Goal: Task Accomplishment & Management: Use online tool/utility

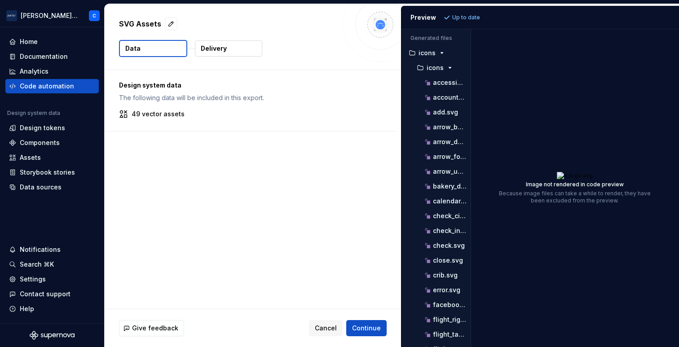
click at [148, 118] on p "49 vector assets" at bounding box center [158, 114] width 53 height 9
click at [150, 115] on p "49 vector assets" at bounding box center [158, 114] width 53 height 9
click at [173, 22] on button "button" at bounding box center [171, 24] width 13 height 13
click at [216, 46] on p "Delivery" at bounding box center [214, 48] width 26 height 9
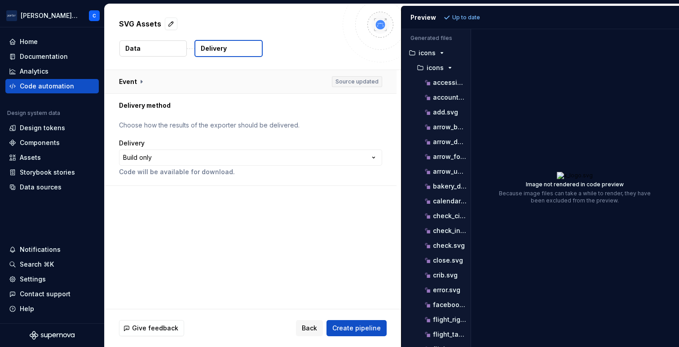
click at [135, 82] on button "button" at bounding box center [251, 81] width 292 height 23
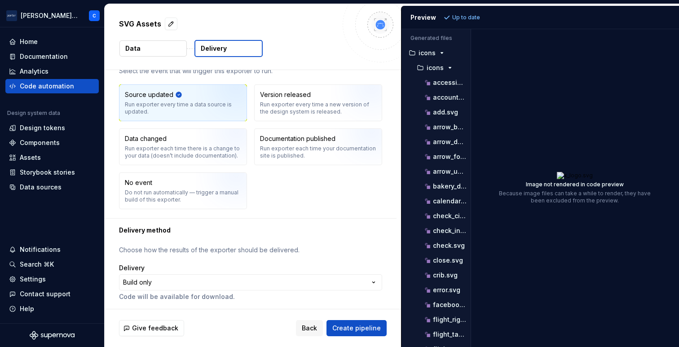
scroll to position [32, 0]
click at [146, 282] on html "**********" at bounding box center [339, 173] width 679 height 347
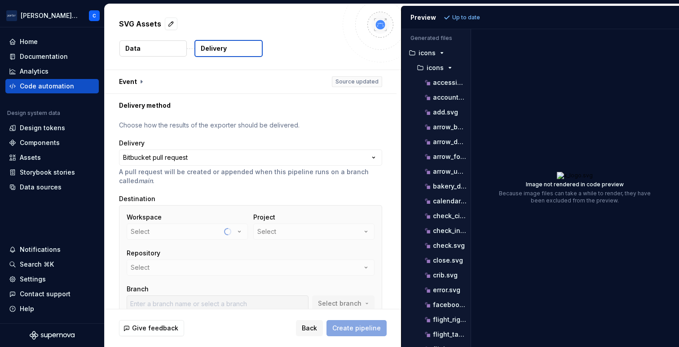
scroll to position [79, 0]
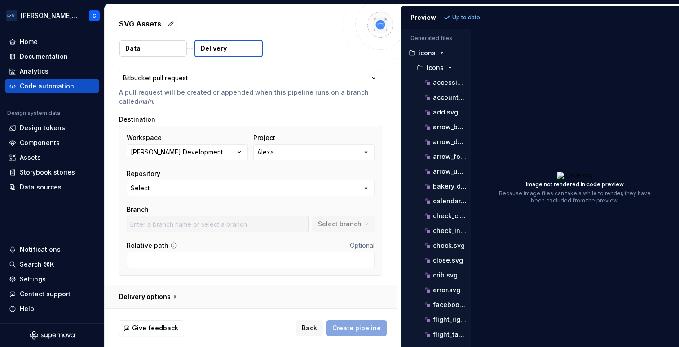
click at [171, 299] on button "button" at bounding box center [251, 296] width 292 height 23
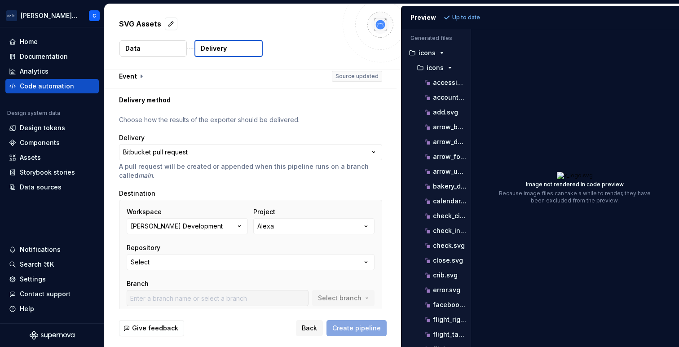
scroll to position [0, 0]
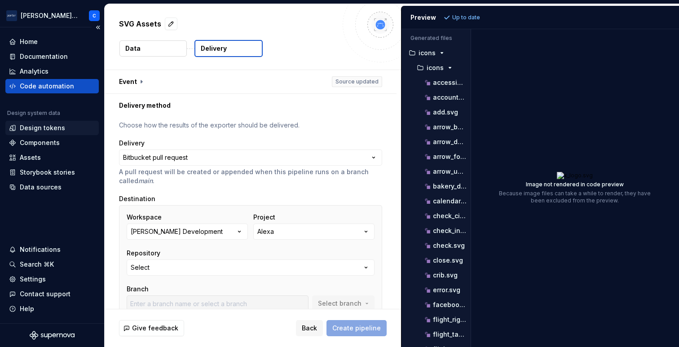
click at [50, 129] on div "Design tokens" at bounding box center [42, 127] width 45 height 9
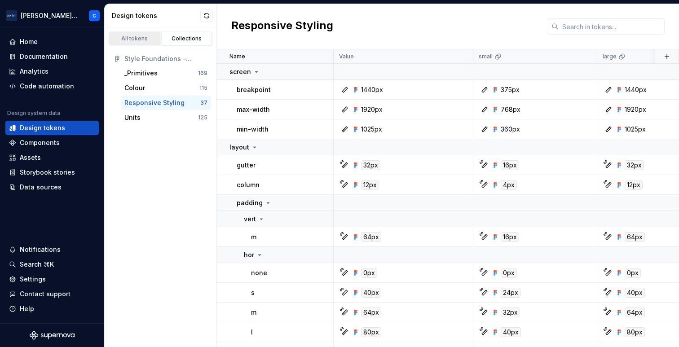
click at [136, 38] on div "All tokens" at bounding box center [134, 38] width 45 height 7
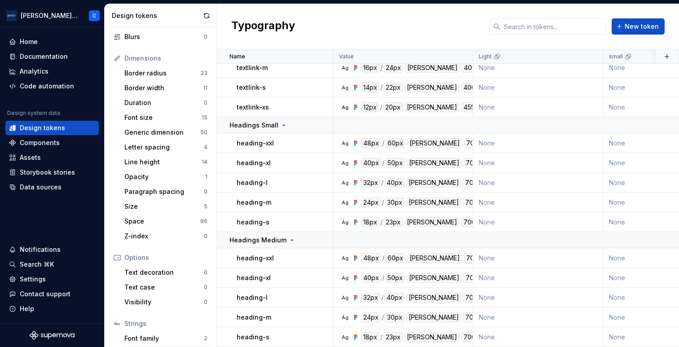
scroll to position [95, 0]
click at [143, 211] on div "Size" at bounding box center [163, 207] width 79 height 9
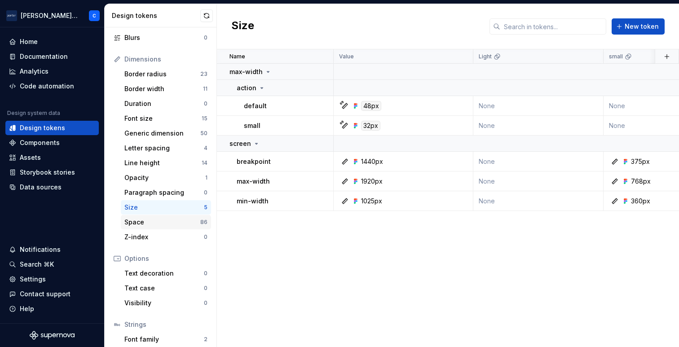
click at [144, 222] on div "Space" at bounding box center [162, 222] width 76 height 9
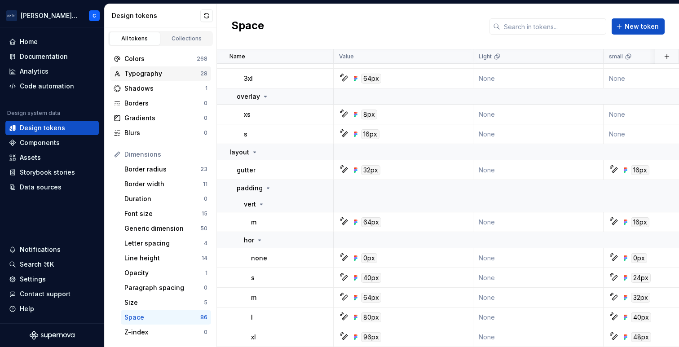
click at [144, 75] on div "Typography" at bounding box center [162, 73] width 76 height 9
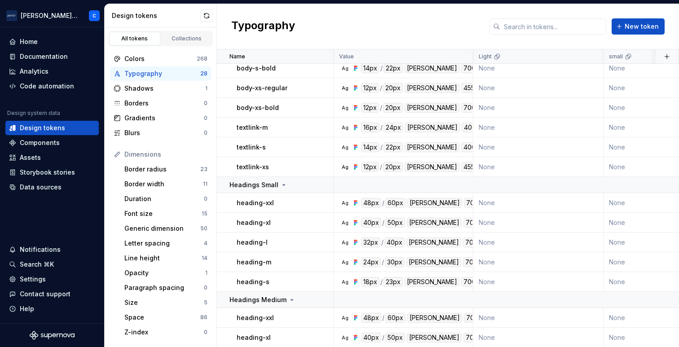
scroll to position [339, 0]
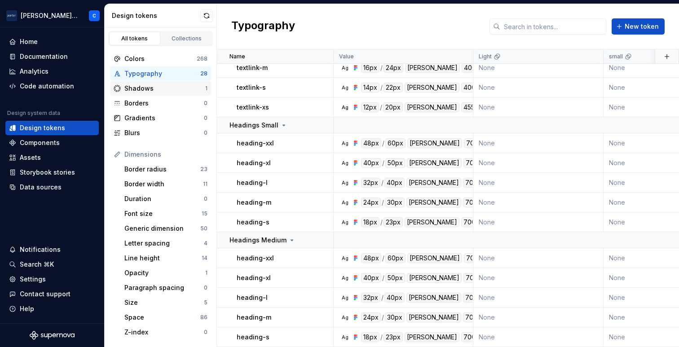
click at [146, 89] on div "Shadows" at bounding box center [164, 88] width 81 height 9
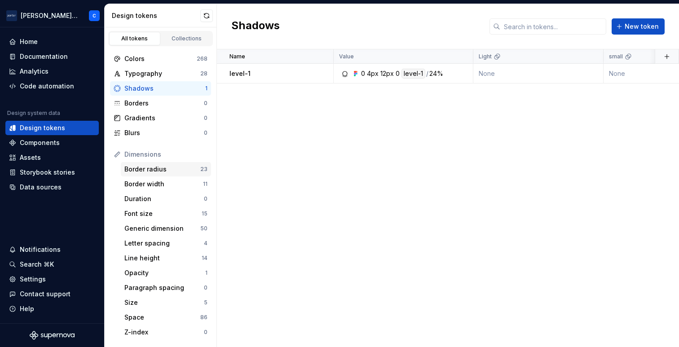
click at [148, 172] on div "Border radius" at bounding box center [162, 169] width 76 height 9
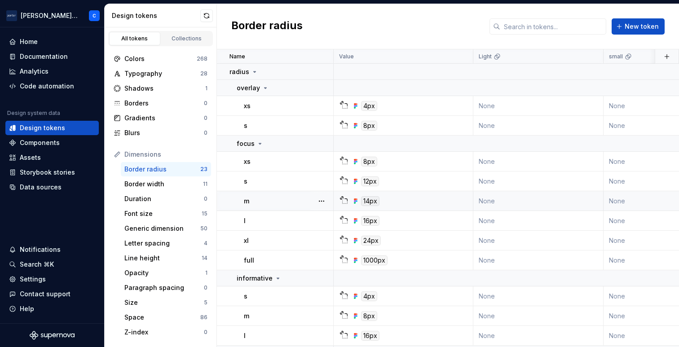
scroll to position [305, 0]
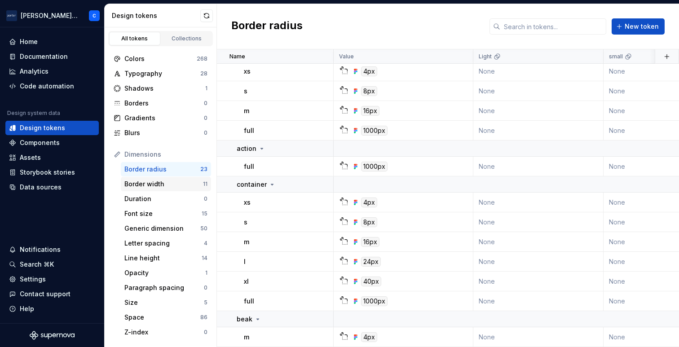
click at [141, 187] on div "Border width" at bounding box center [163, 184] width 79 height 9
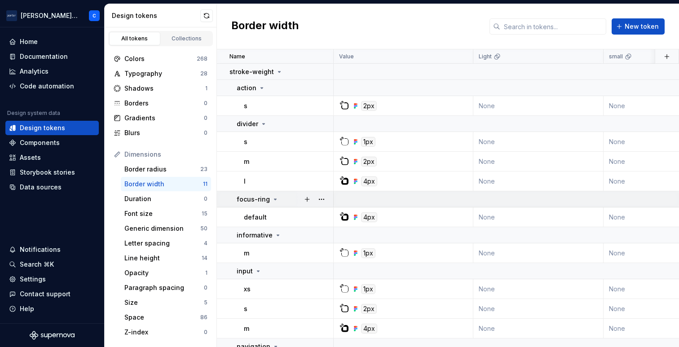
scroll to position [68, 0]
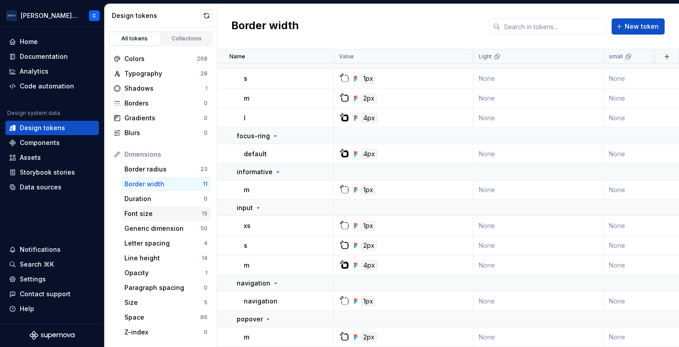
click at [146, 211] on div "Font size" at bounding box center [162, 213] width 77 height 9
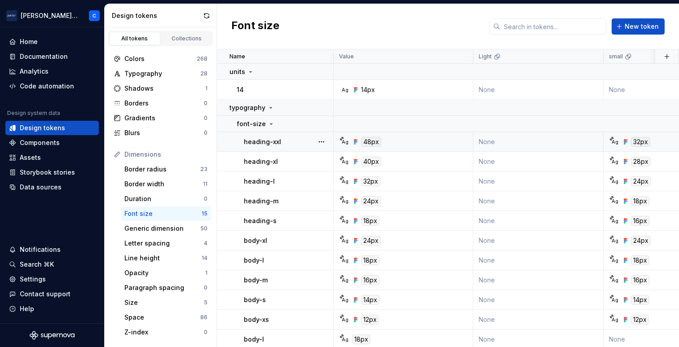
scroll to position [99, 0]
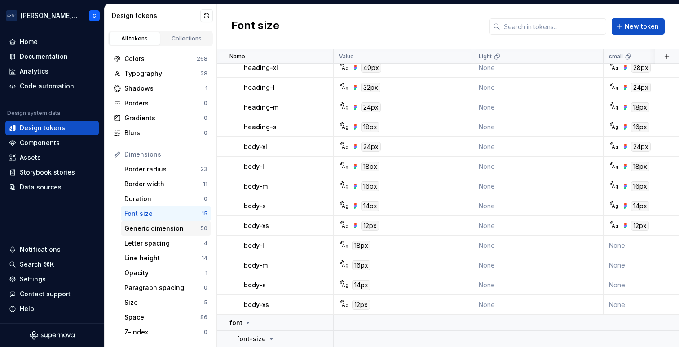
click at [163, 227] on div "Generic dimension" at bounding box center [162, 228] width 76 height 9
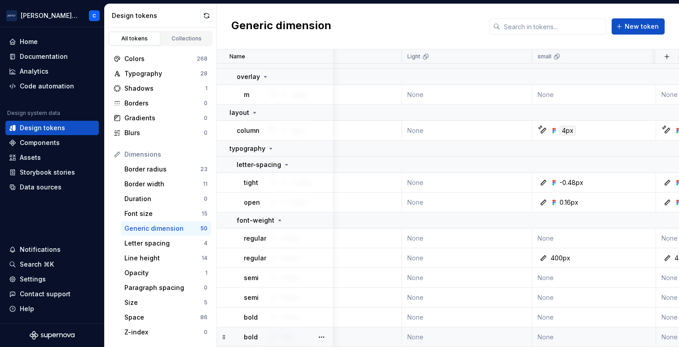
scroll to position [1017, 0]
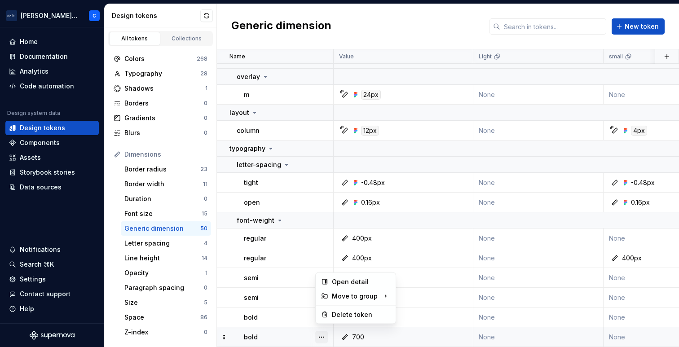
click at [326, 333] on button "button" at bounding box center [321, 337] width 13 height 13
click at [349, 283] on div "Open detail" at bounding box center [361, 281] width 58 height 9
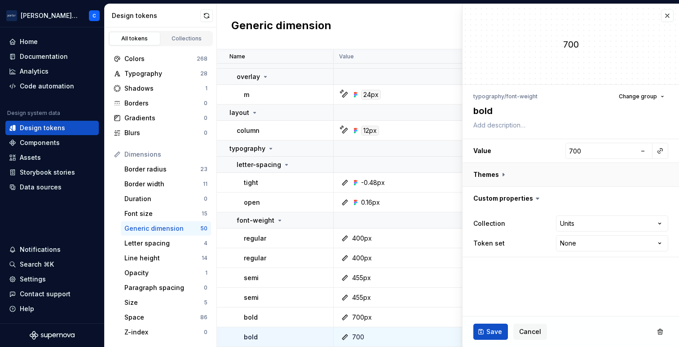
click at [505, 170] on button "button" at bounding box center [570, 174] width 216 height 23
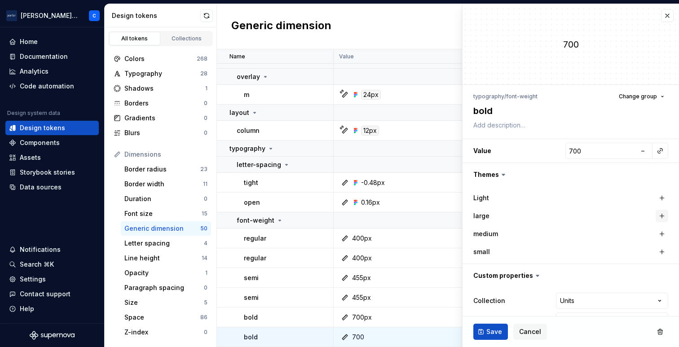
click at [656, 214] on button "button" at bounding box center [662, 216] width 13 height 13
click at [656, 237] on button "button" at bounding box center [662, 234] width 13 height 13
click at [656, 250] on button "button" at bounding box center [662, 252] width 13 height 13
type textarea "*"
click at [661, 18] on button "button" at bounding box center [667, 15] width 13 height 13
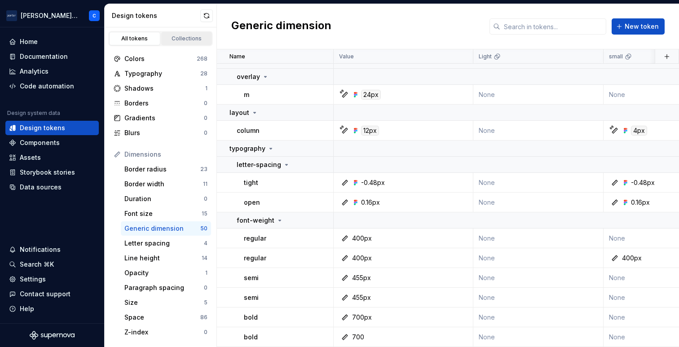
click at [176, 40] on div "Collections" at bounding box center [186, 38] width 45 height 7
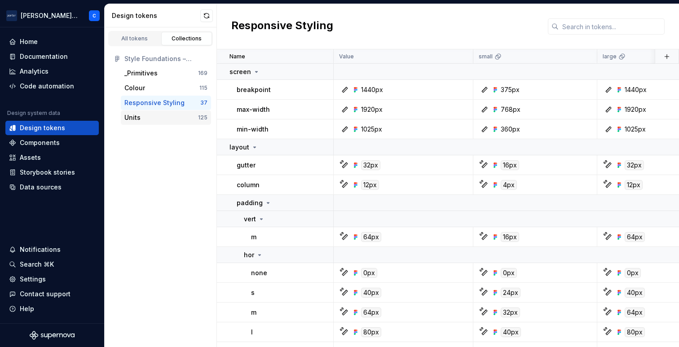
click at [137, 122] on div "Units 125" at bounding box center [166, 117] width 90 height 14
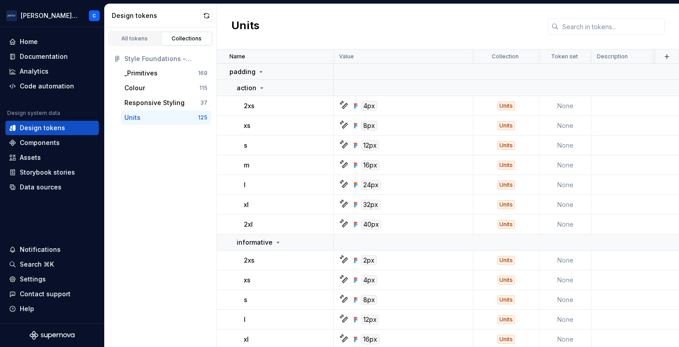
click at [135, 120] on div "Units" at bounding box center [132, 117] width 16 height 9
click at [166, 120] on div "Units" at bounding box center [161, 117] width 74 height 9
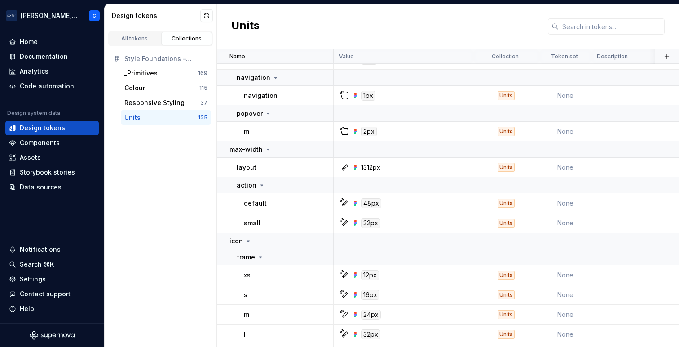
scroll to position [2870, 0]
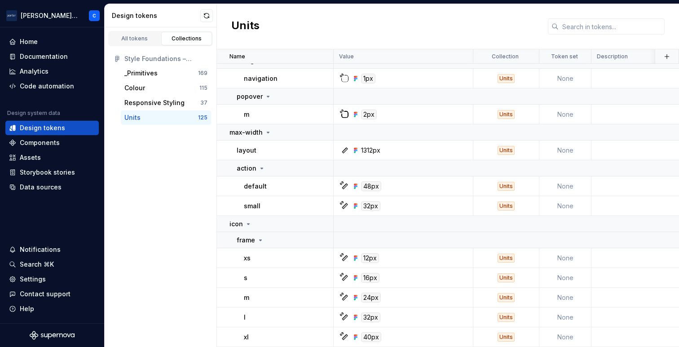
click at [144, 119] on div "Units" at bounding box center [161, 117] width 74 height 9
click at [132, 35] on div "All tokens" at bounding box center [134, 38] width 45 height 7
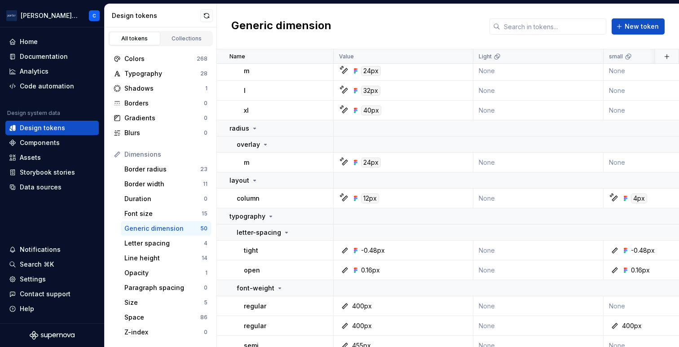
scroll to position [1017, 0]
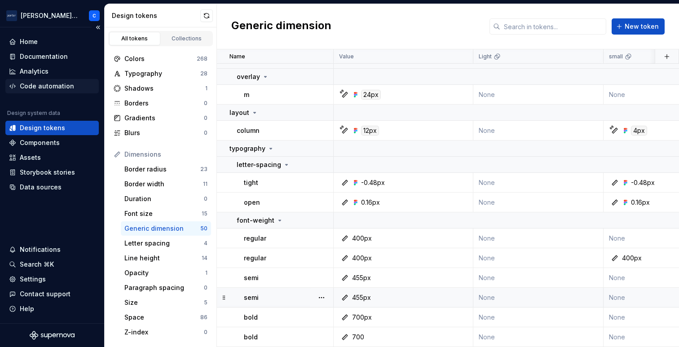
click at [47, 86] on div "Code automation" at bounding box center [47, 86] width 54 height 9
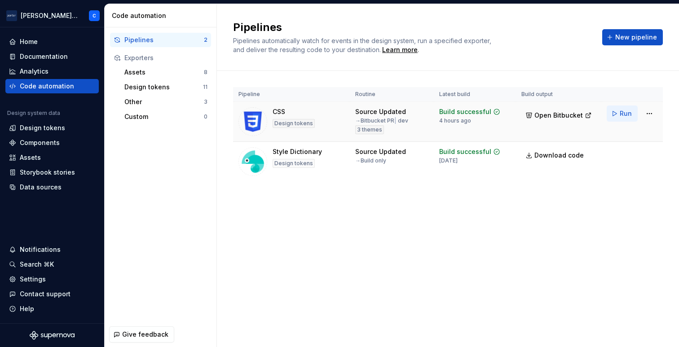
click at [620, 114] on span "Run" at bounding box center [626, 113] width 12 height 9
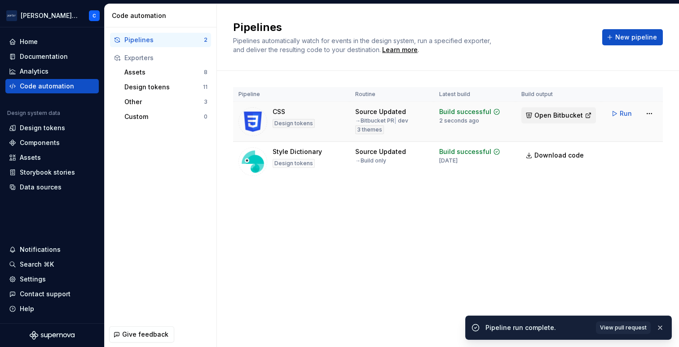
click at [567, 118] on span "Open Bitbucket" at bounding box center [558, 115] width 48 height 9
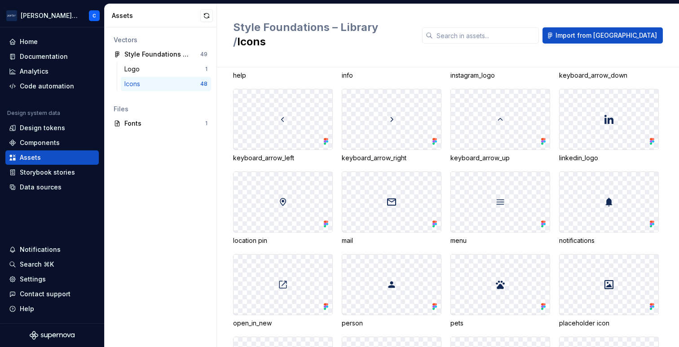
scroll to position [471, 0]
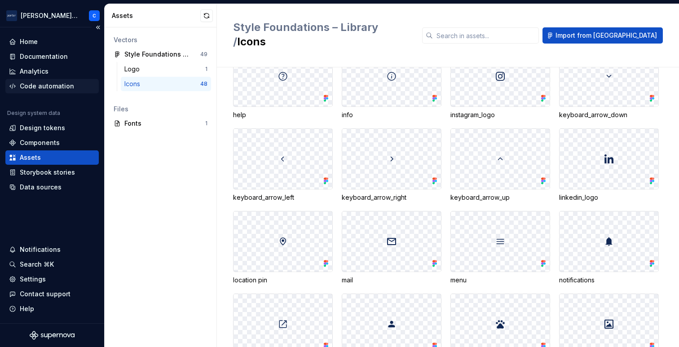
click at [66, 86] on div "Code automation" at bounding box center [47, 86] width 54 height 9
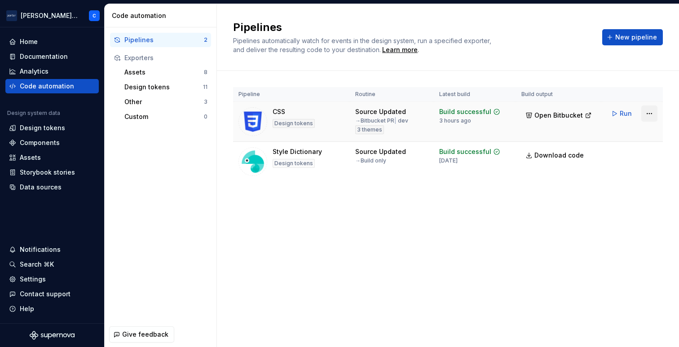
click at [645, 114] on html "Porter Airlines C Home Documentation Analytics Code automation Design system da…" at bounding box center [339, 173] width 679 height 347
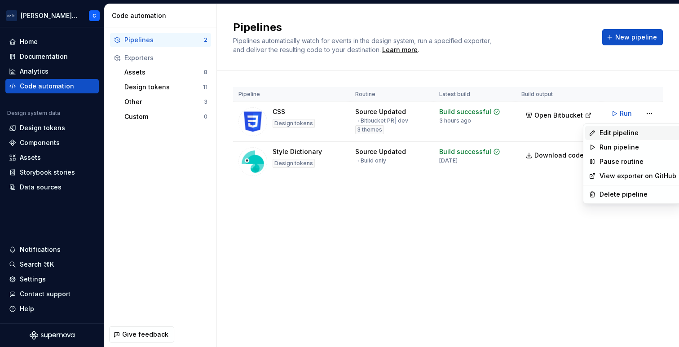
click at [630, 131] on div "Edit pipeline" at bounding box center [637, 132] width 77 height 9
